Goal: Find specific page/section: Find specific page/section

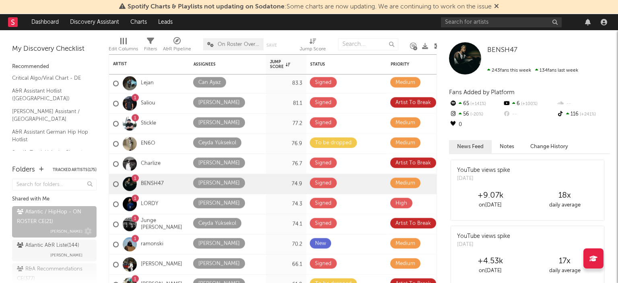
scroll to position [379, 0]
click at [58, 250] on span "[PERSON_NAME]" at bounding box center [66, 255] width 32 height 10
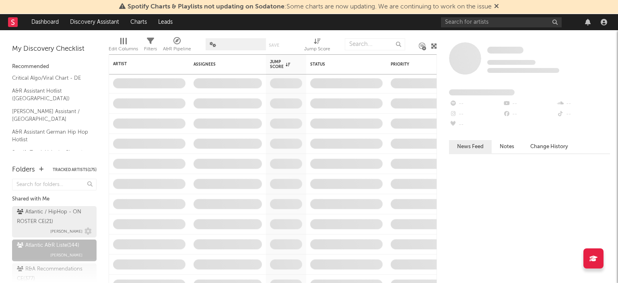
click at [60, 229] on span "[PERSON_NAME]" at bounding box center [66, 231] width 32 height 10
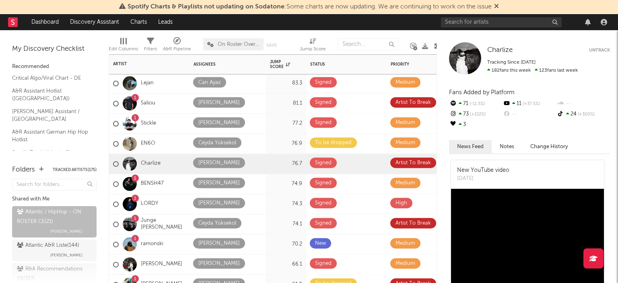
click at [167, 160] on div "Charlize" at bounding box center [149, 164] width 80 height 20
click at [32, 222] on div "Atlantic / HipHop - ON ROSTER CE ( 21 )" at bounding box center [53, 216] width 73 height 19
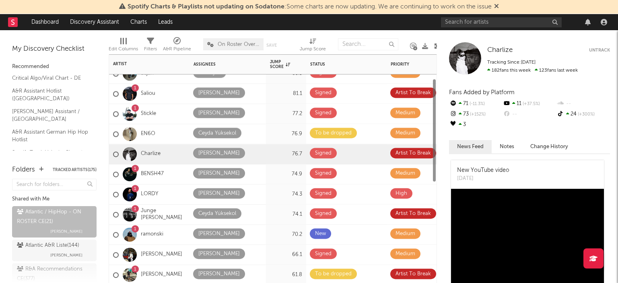
click at [175, 188] on div "1 LORDY" at bounding box center [149, 194] width 80 height 20
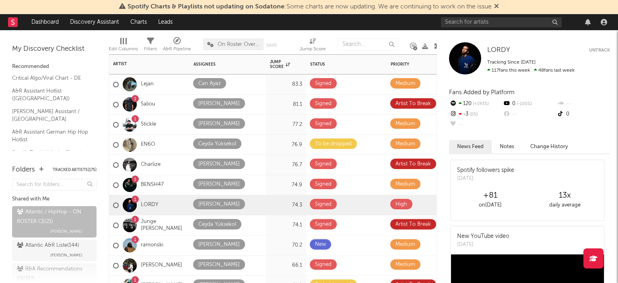
click at [161, 100] on div "1 Saliou" at bounding box center [149, 105] width 80 height 20
